Goal: Navigation & Orientation: Find specific page/section

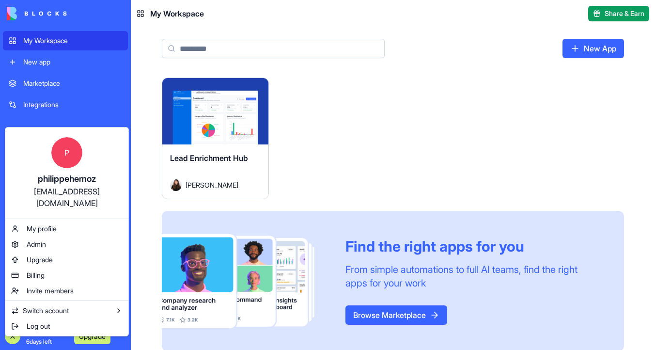
click at [277, 15] on html "My Workspace New app Marketplace Integrations Recent Lead Enrichment Hub AI Log…" at bounding box center [327, 175] width 655 height 350
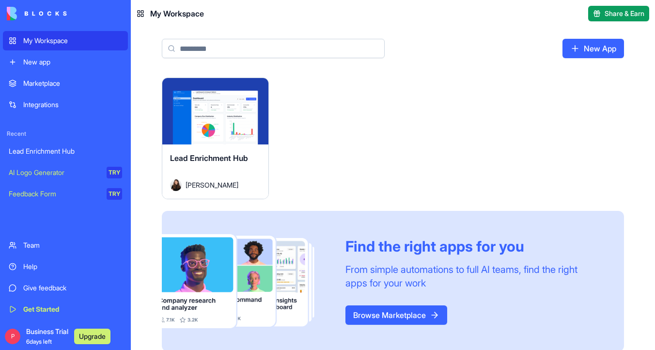
click at [216, 92] on div "Launch" at bounding box center [215, 111] width 106 height 66
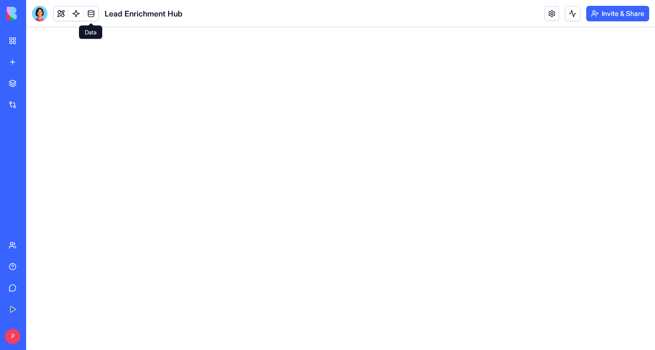
click at [92, 13] on link at bounding box center [91, 13] width 15 height 15
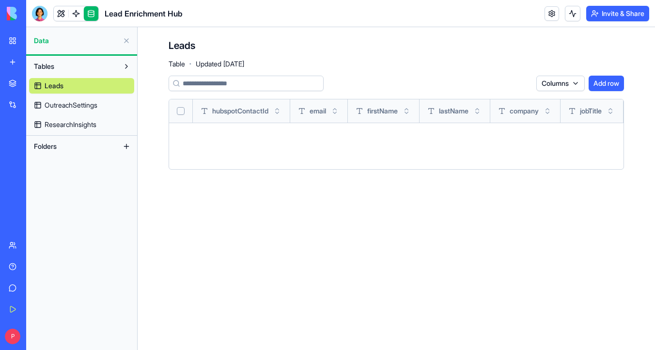
click at [105, 107] on link "OutreachSettings" at bounding box center [81, 105] width 105 height 16
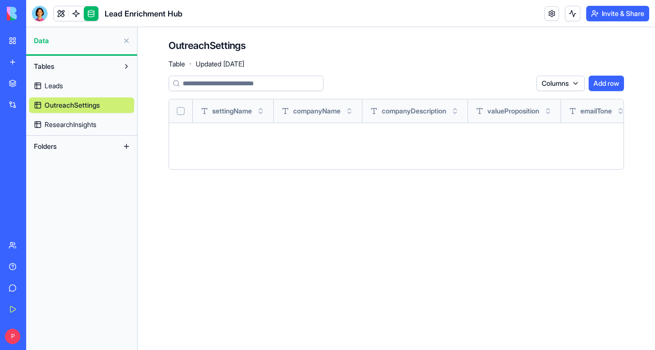
click at [102, 124] on link "ResearchInsights" at bounding box center [81, 125] width 105 height 16
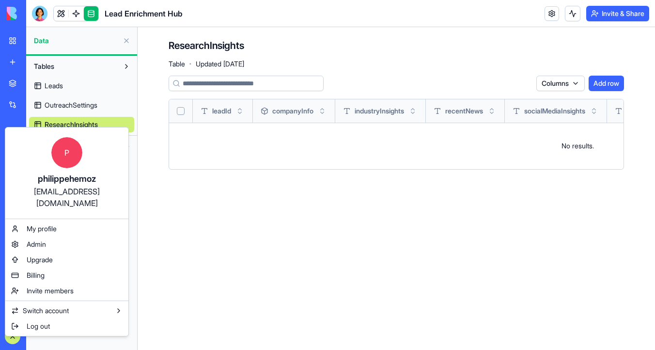
click at [150, 192] on html "My Workspace New app Marketplace Integrations Recent Lead Enrichment Hub AI Log…" at bounding box center [327, 175] width 655 height 350
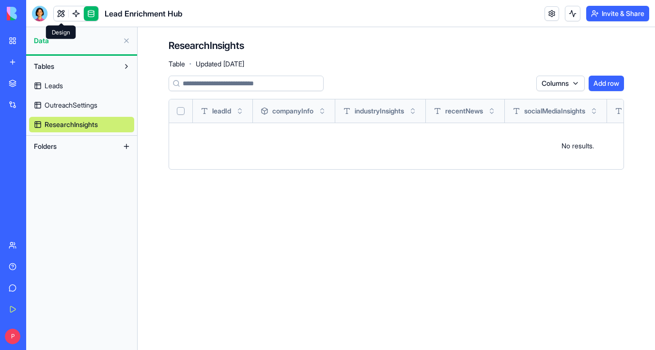
click at [59, 11] on link at bounding box center [61, 13] width 15 height 15
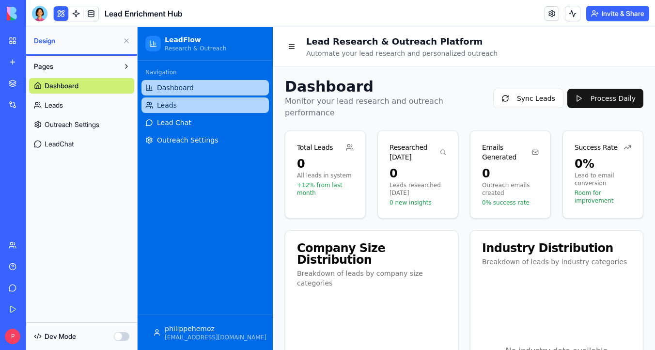
click at [223, 108] on link "Leads" at bounding box center [206, 105] width 128 height 16
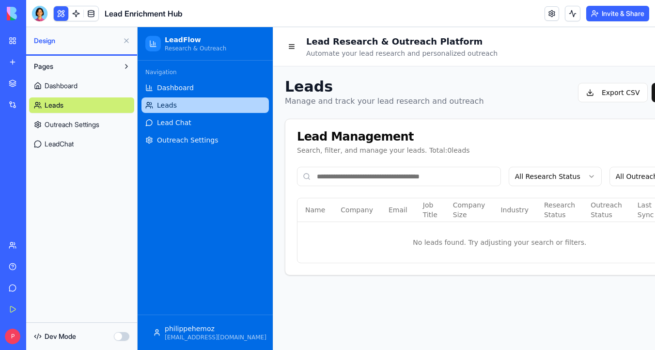
click at [218, 131] on ul "Dashboard Leads Lead Chat Outreach Settings" at bounding box center [206, 114] width 128 height 68
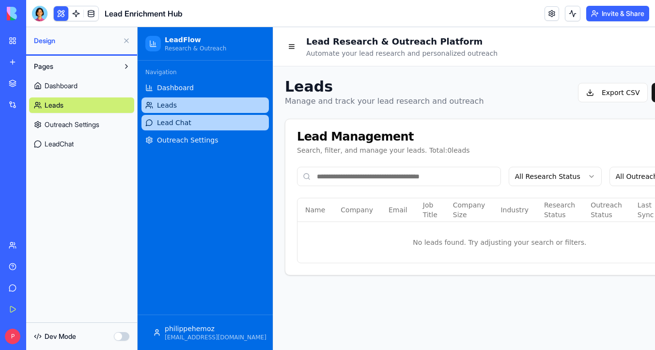
click at [180, 130] on link "Lead Chat" at bounding box center [206, 123] width 128 height 16
